Goal: Transaction & Acquisition: Purchase product/service

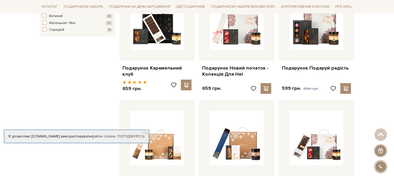
scroll to position [351, 0]
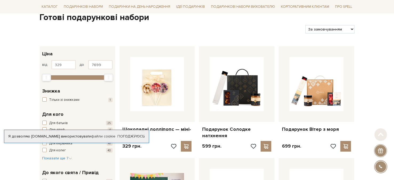
scroll to position [58, 0]
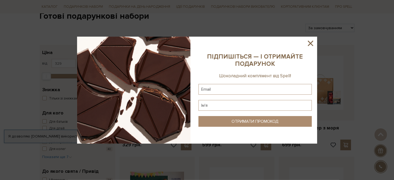
click at [313, 44] on icon at bounding box center [310, 43] width 9 height 9
